Goal: Information Seeking & Learning: Learn about a topic

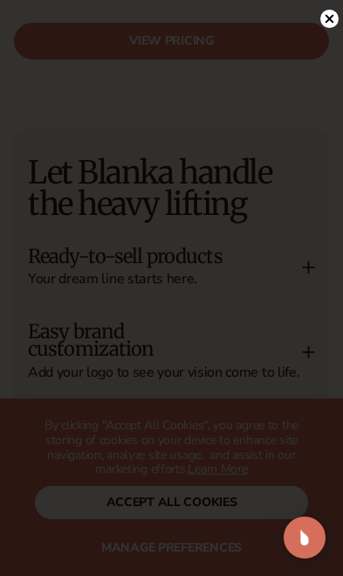
scroll to position [2709, 0]
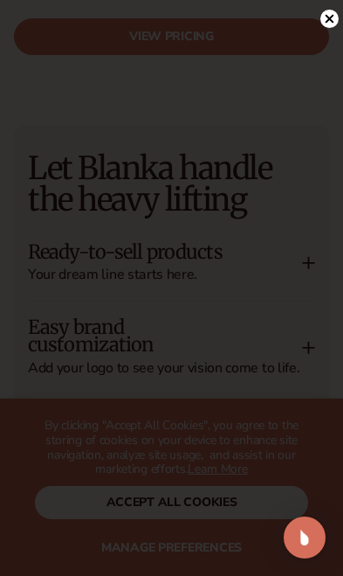
click at [335, 28] on icon at bounding box center [330, 19] width 18 height 18
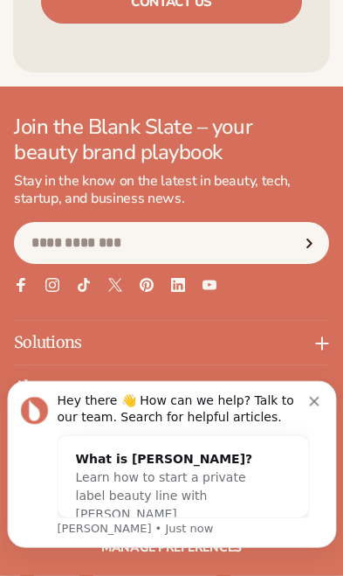
scroll to position [7957, 0]
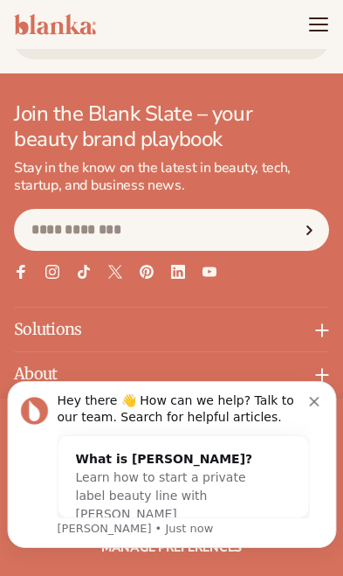
click at [308, 352] on p "About" at bounding box center [171, 374] width 315 height 44
click at [37, 429] on link "Our Story" at bounding box center [88, 435] width 148 height 12
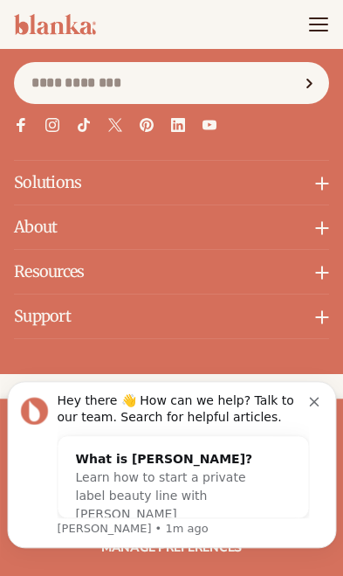
scroll to position [6498, 0]
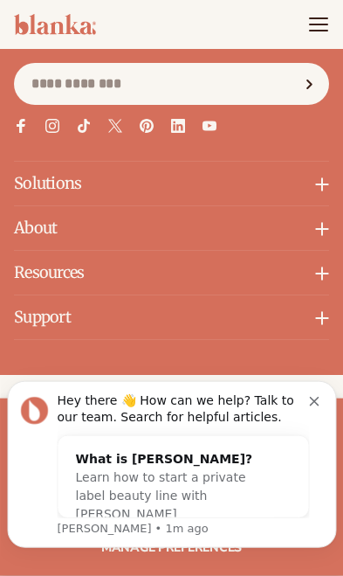
click at [10, 162] on div "Join the Blank Slate – your beauty brand playbook Stay in the know on the lates…" at bounding box center [171, 164] width 343 height 419
click at [27, 206] on p "About" at bounding box center [171, 228] width 315 height 44
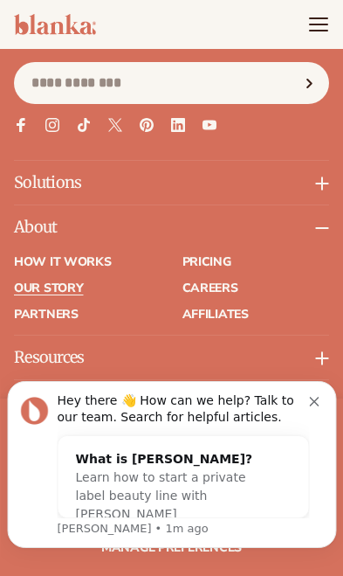
click at [224, 256] on link "Pricing" at bounding box center [257, 262] width 148 height 12
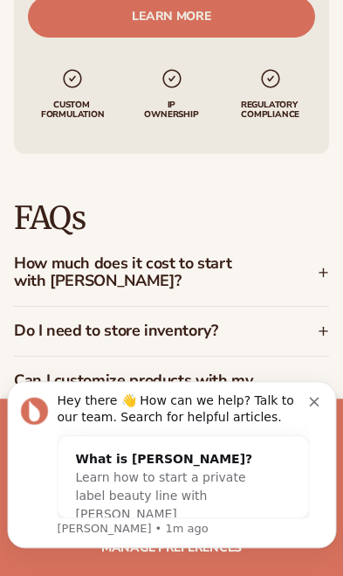
scroll to position [2337, 0]
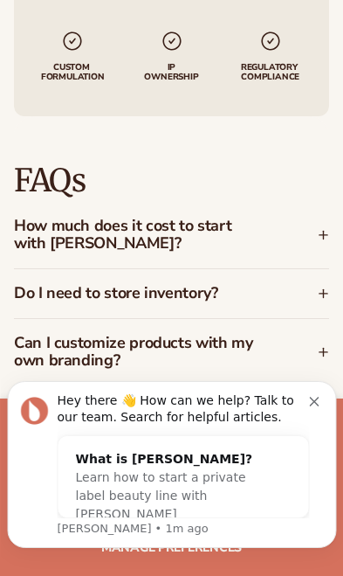
click at [32, 218] on h3 "How much does it cost to start with Blanka?" at bounding box center [134, 235] width 241 height 35
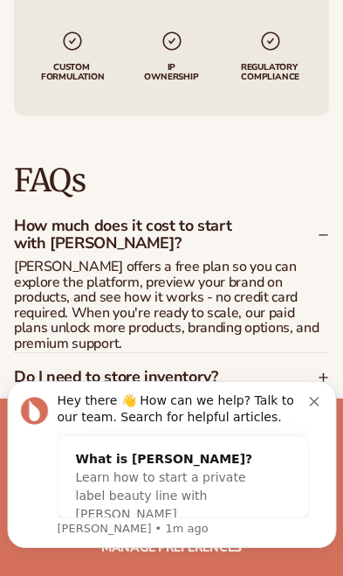
click at [27, 218] on h3 "How much does it cost to start with Blanka?" at bounding box center [134, 235] width 241 height 35
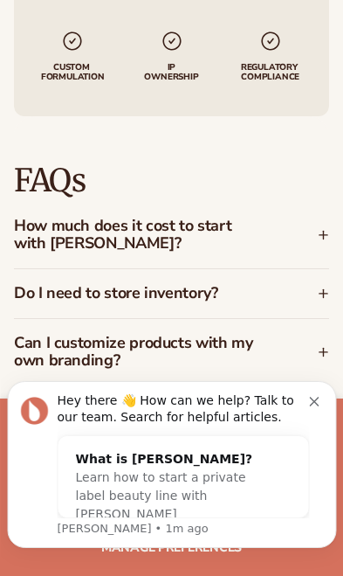
click at [25, 218] on h3 "How much does it cost to start with Blanka?" at bounding box center [134, 235] width 241 height 35
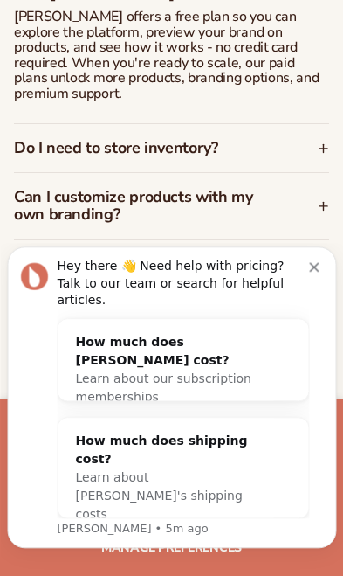
scroll to position [2587, 0]
click at [31, 256] on h3 "What’s the difference between Private Label and Custom Formulation?" at bounding box center [134, 282] width 241 height 52
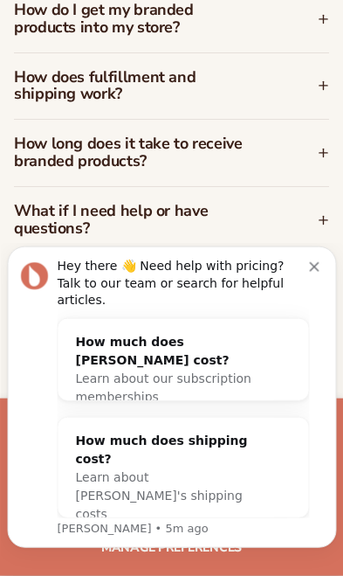
scroll to position [2957, 0]
